Goal: Navigation & Orientation: Find specific page/section

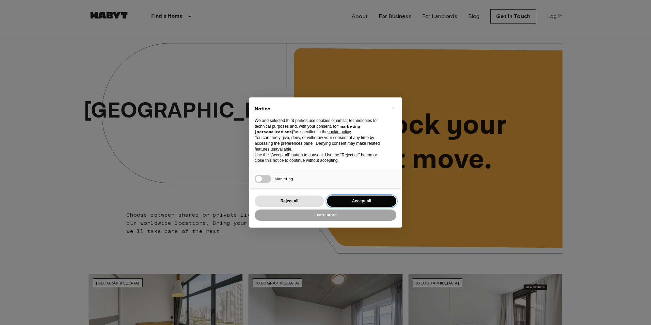
click at [363, 196] on button "Accept all" at bounding box center [361, 200] width 69 height 11
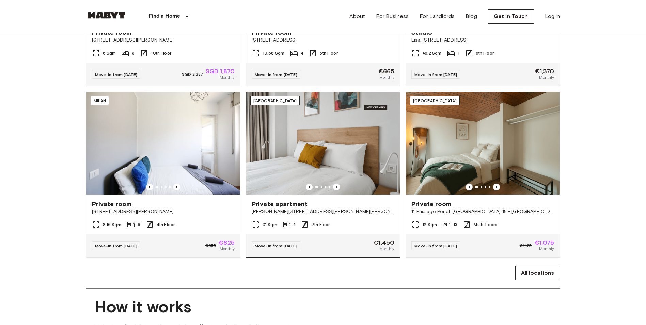
scroll to position [374, 0]
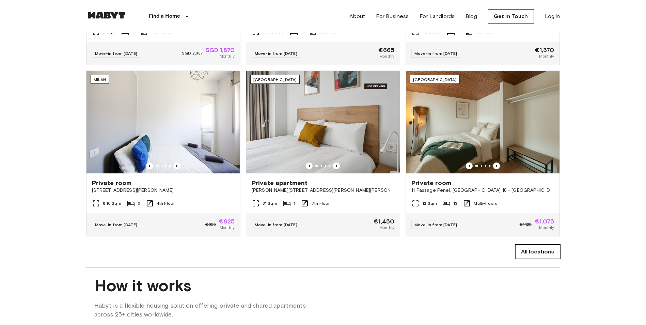
click at [529, 259] on link "All locations" at bounding box center [537, 251] width 45 height 14
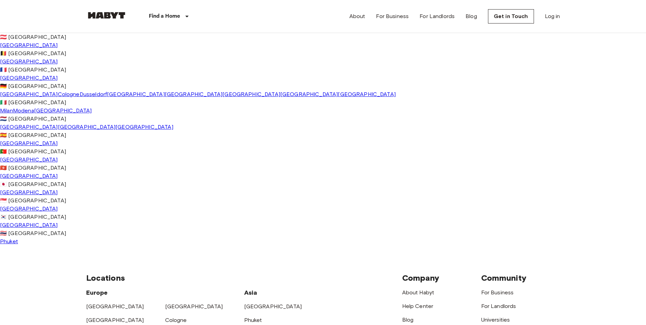
scroll to position [102, 0]
click at [22, 163] on span "[GEOGRAPHIC_DATA]" at bounding box center [29, 159] width 58 height 6
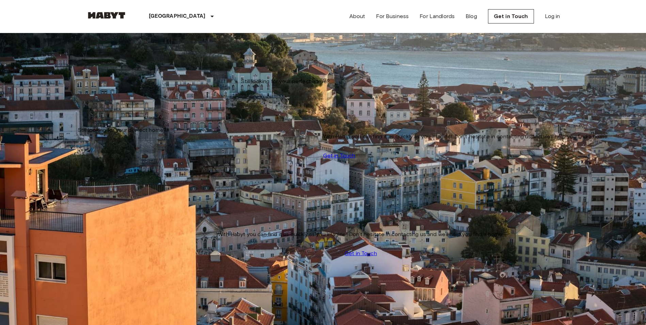
scroll to position [340, 0]
